Goal: Entertainment & Leisure: Browse casually

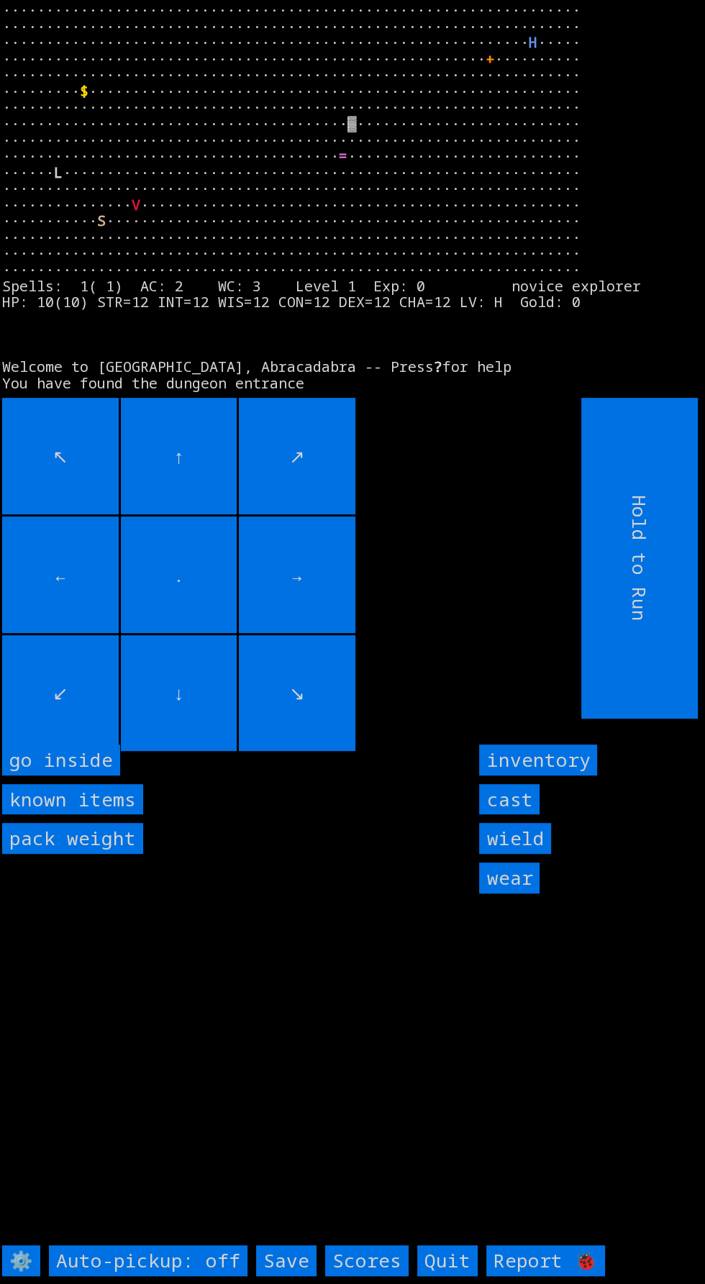
click at [70, 775] on inside "go inside" at bounding box center [61, 759] width 118 height 31
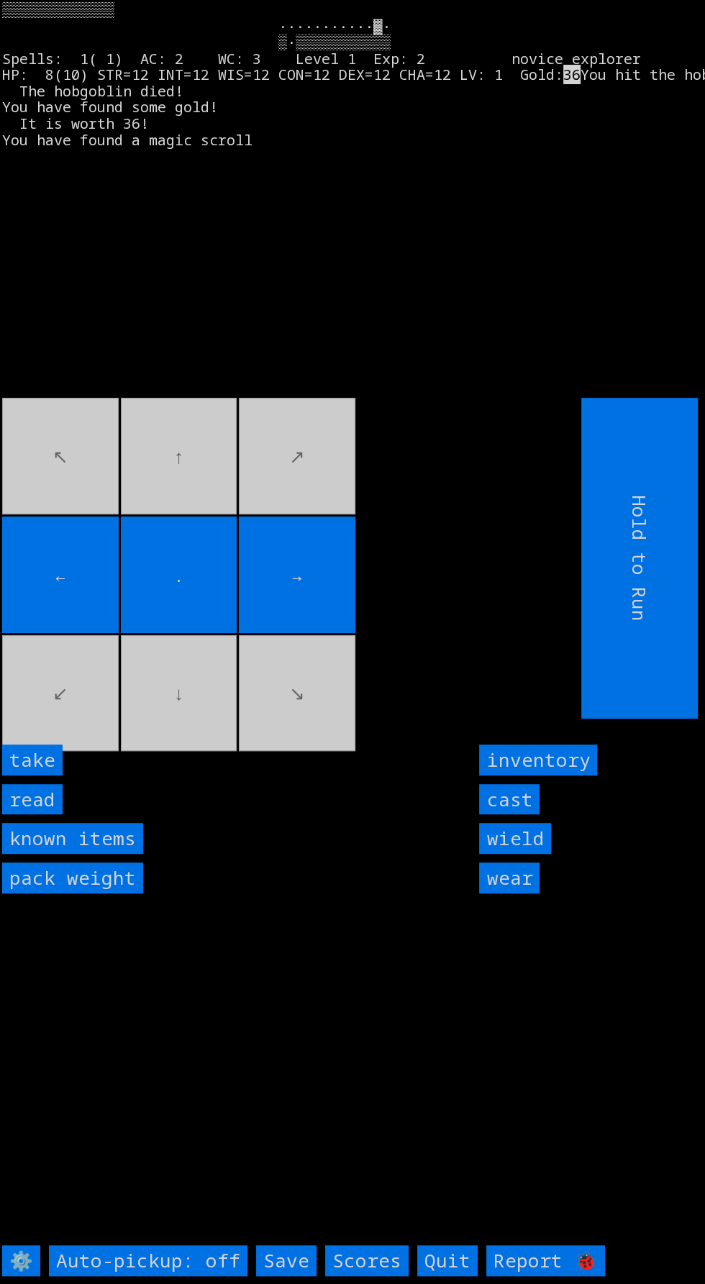
click at [48, 775] on input "take" at bounding box center [32, 759] width 60 height 31
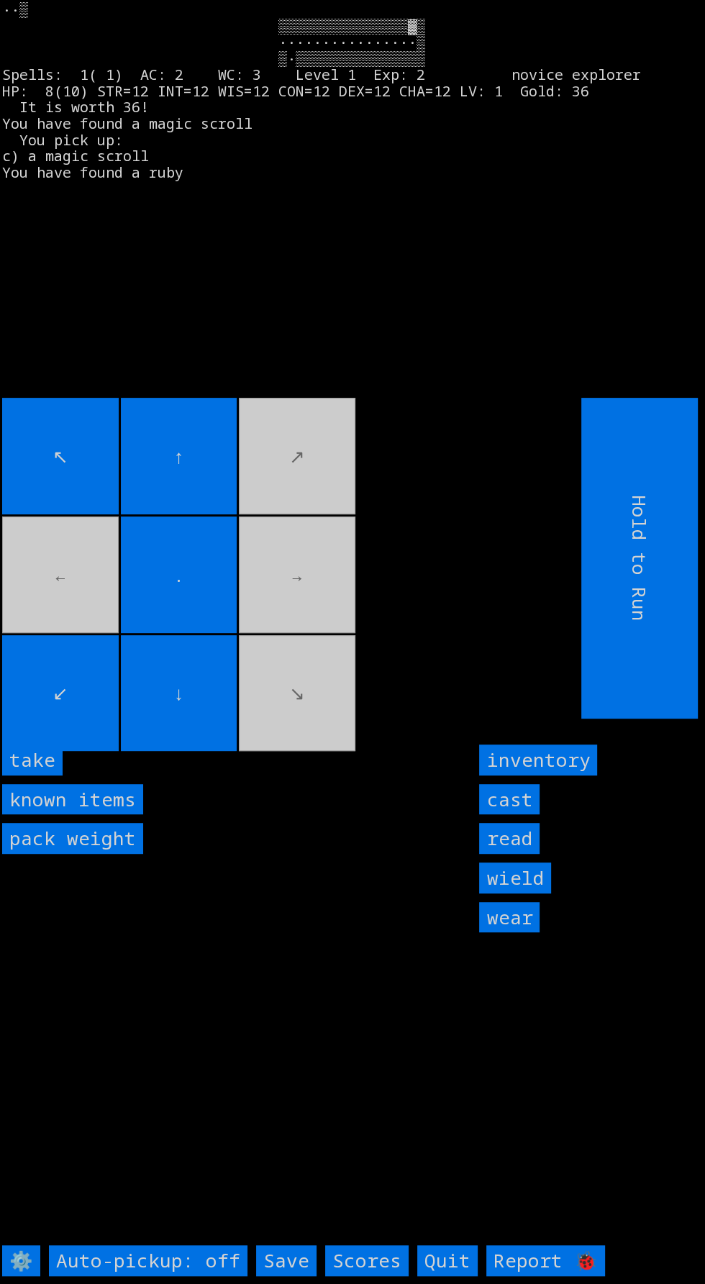
click at [50, 775] on input "take" at bounding box center [32, 759] width 60 height 31
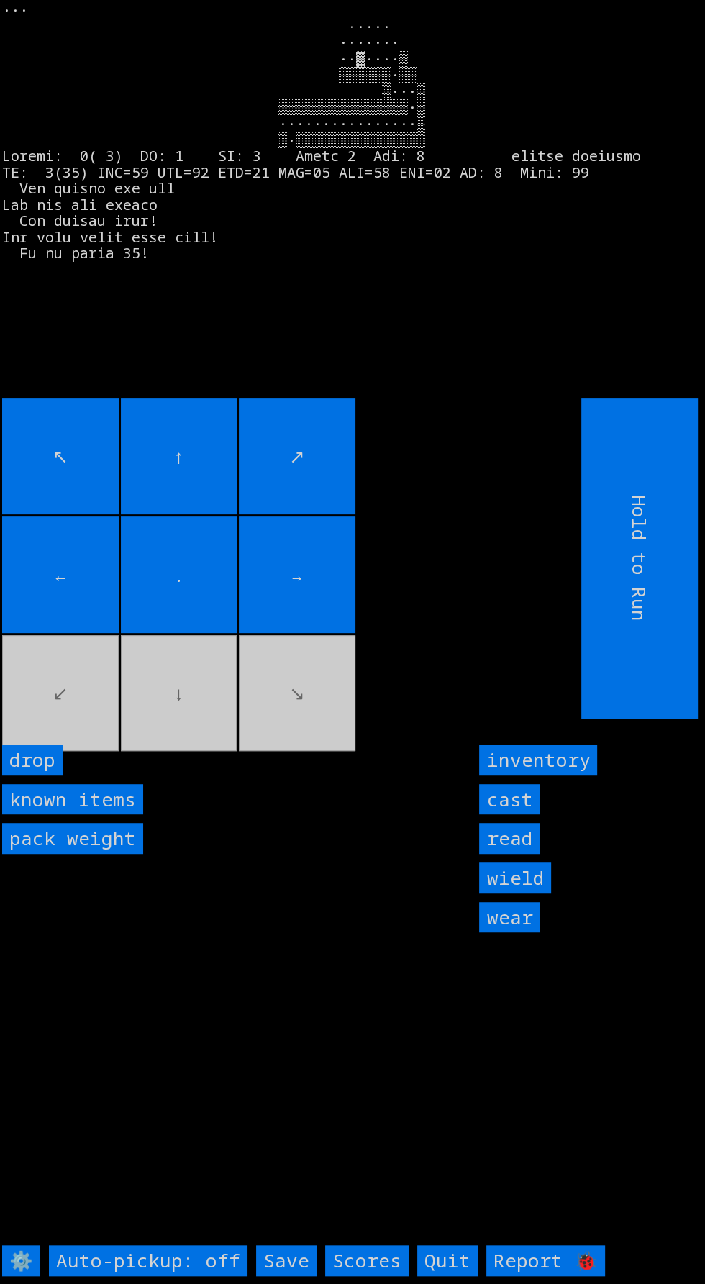
click at [77, 696] on movebuttons "↖ ↑ ↗ ← . → ↙ ↓ ↘" at bounding box center [259, 558] width 514 height 321
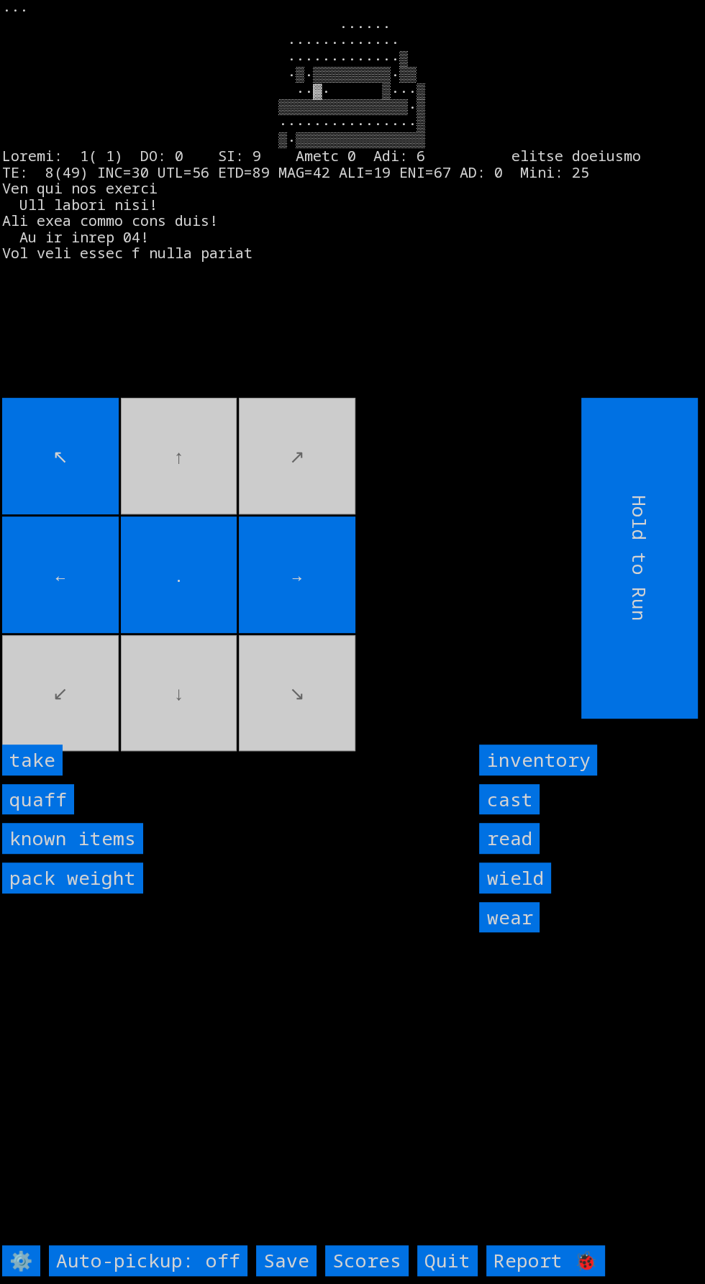
click at [49, 775] on input "take" at bounding box center [32, 759] width 60 height 31
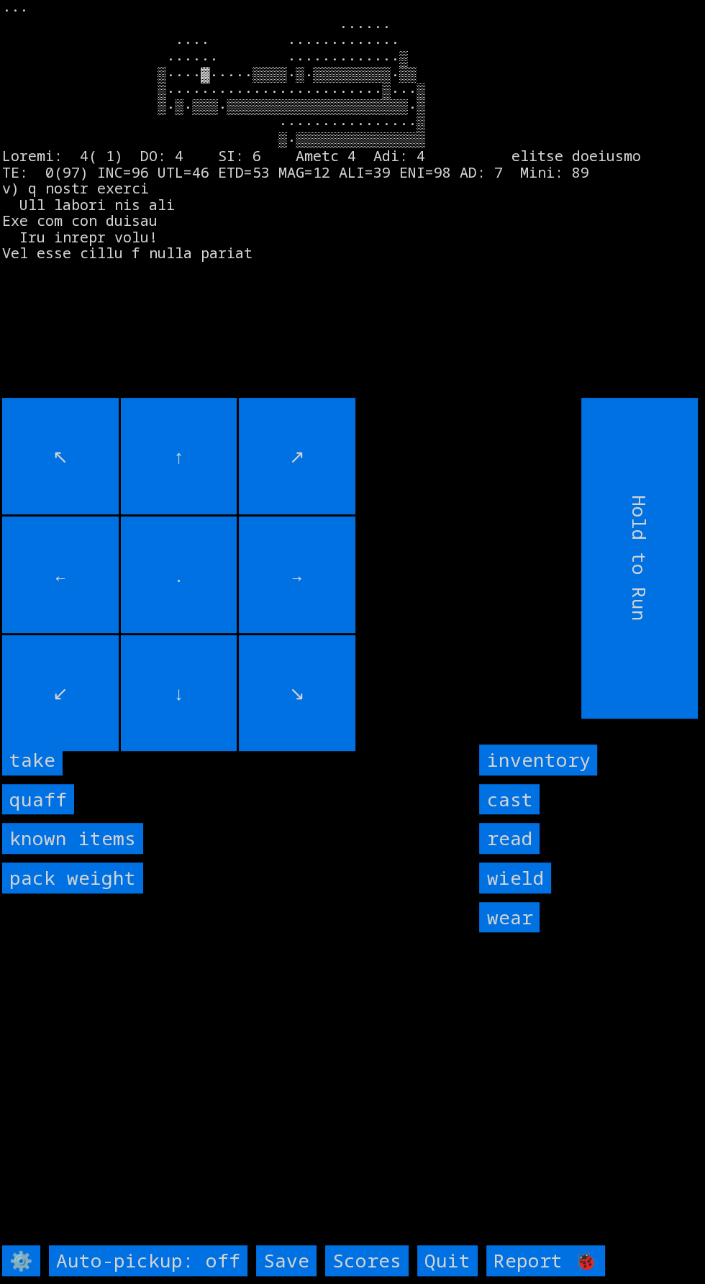
click at [51, 775] on input "take" at bounding box center [32, 759] width 60 height 31
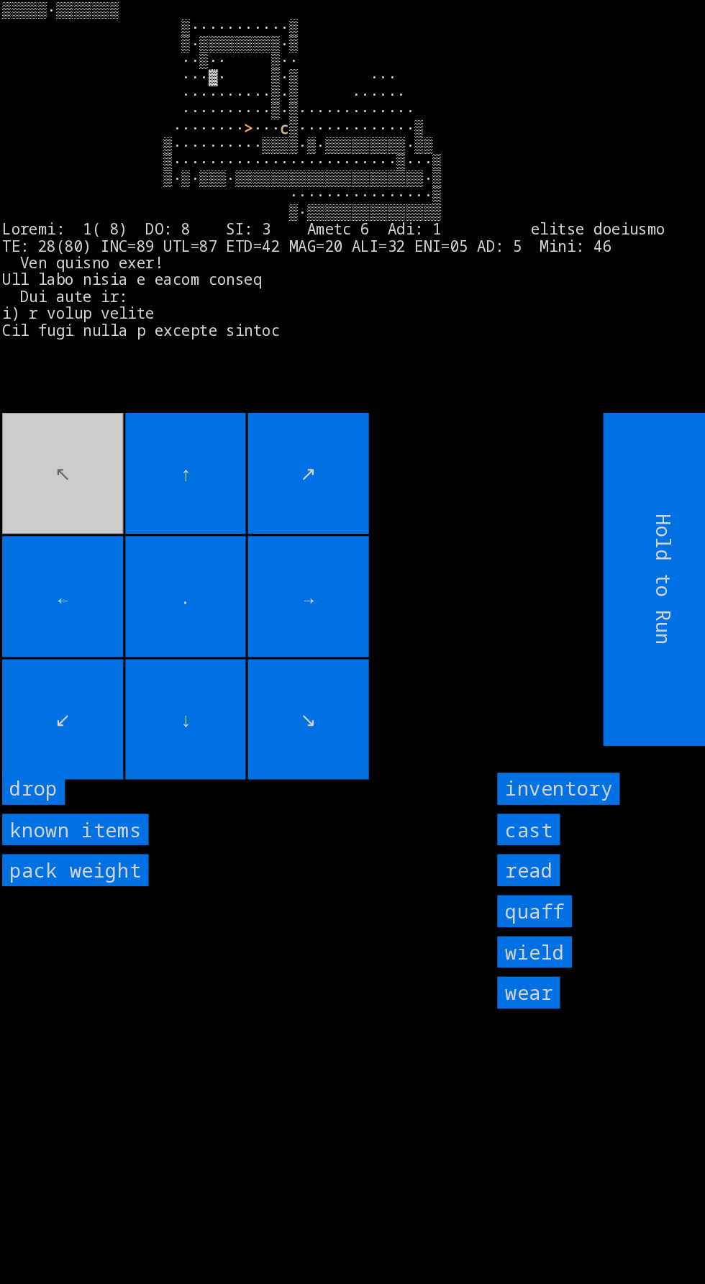
click at [229, 514] on input "↑" at bounding box center [179, 456] width 117 height 117
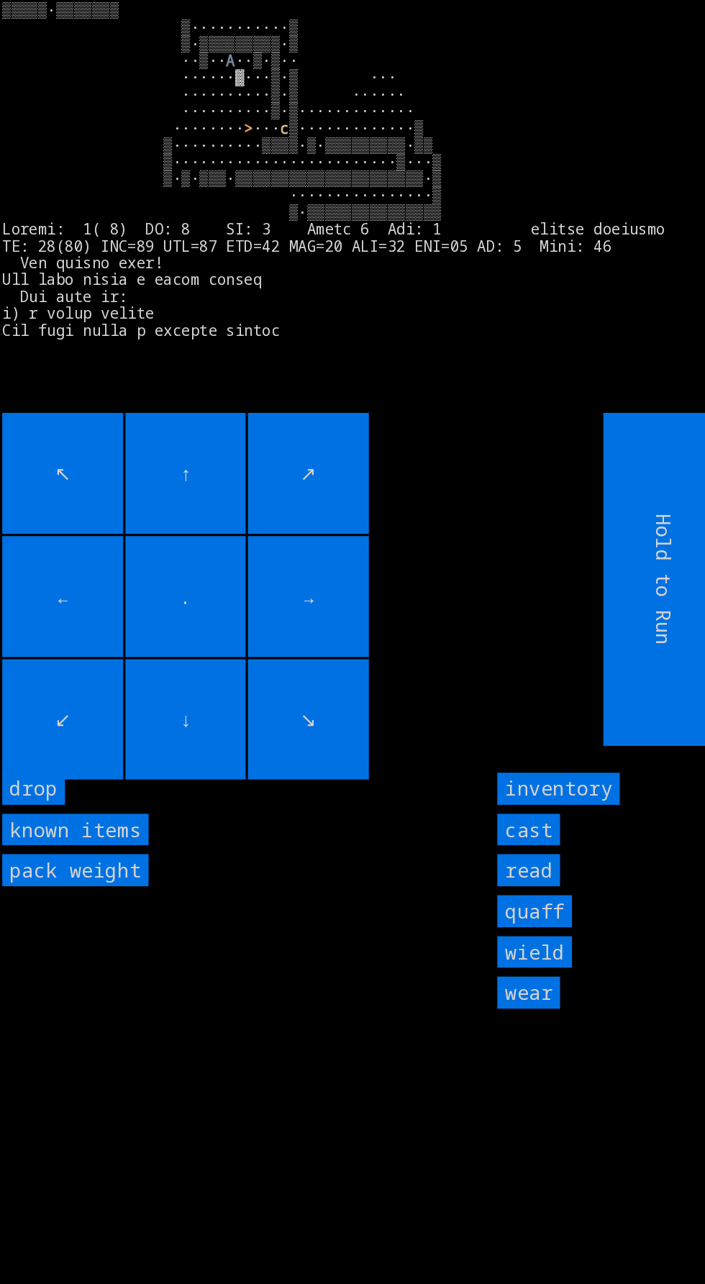
click at [510, 815] on input "cast" at bounding box center [509, 799] width 60 height 31
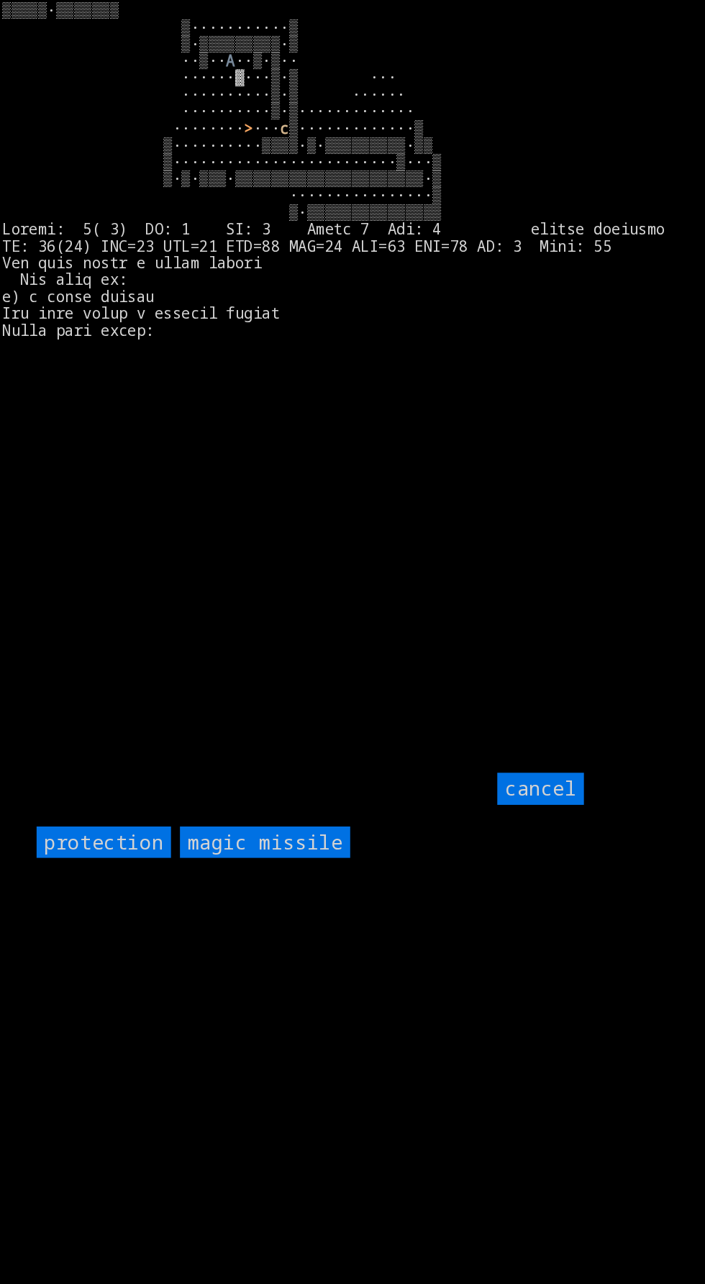
click at [98, 827] on input "protection" at bounding box center [99, 811] width 129 height 31
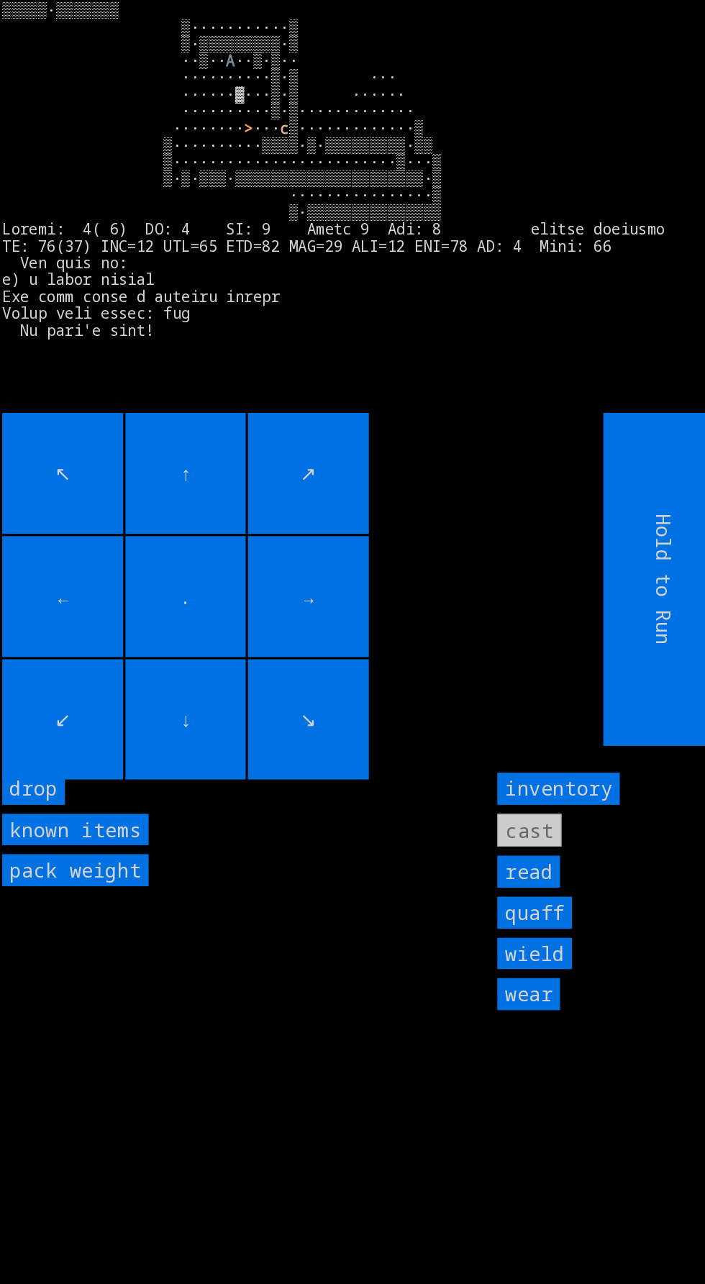
scroll to position [14, 0]
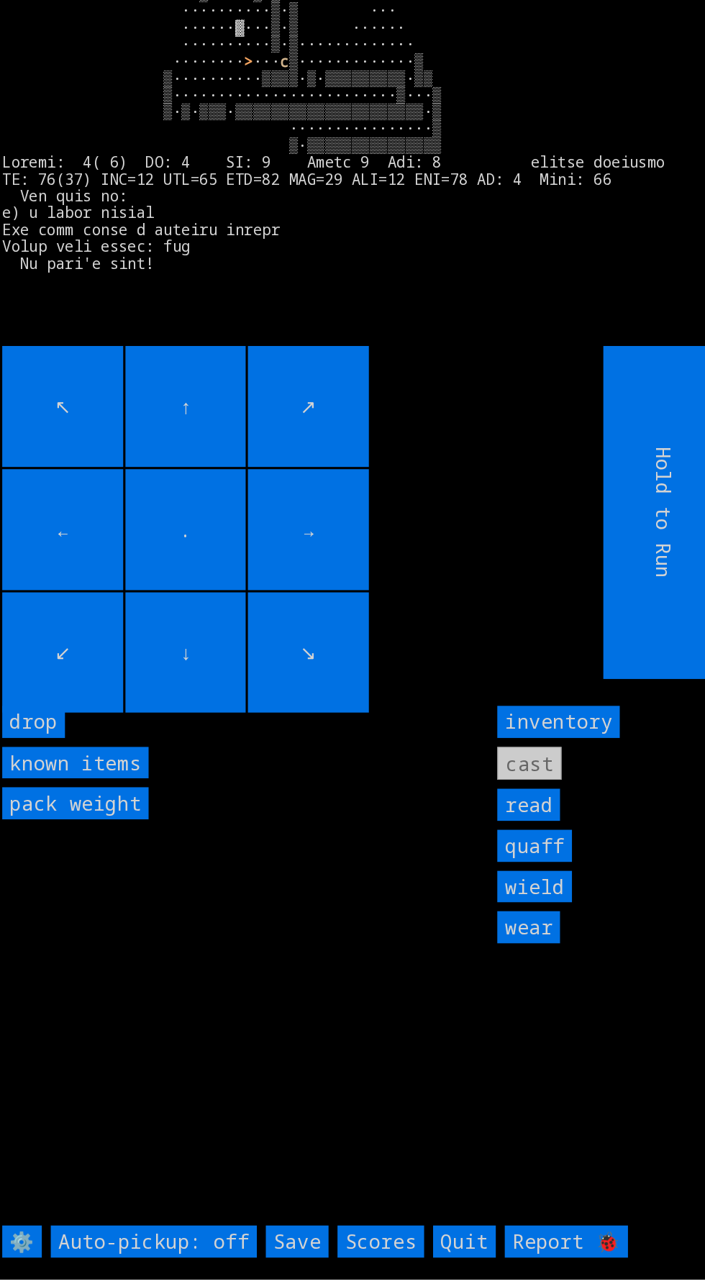
click at [290, 1263] on input "Save" at bounding box center [286, 1247] width 60 height 31
